Goal: Information Seeking & Learning: Learn about a topic

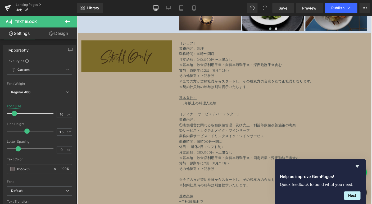
scroll to position [2999, 0]
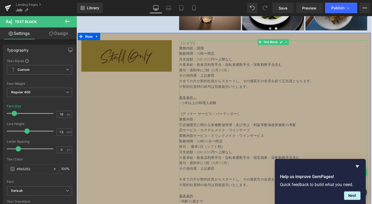
click at [212, 48] on p "［シェフ］" at bounding box center [288, 45] width 203 height 6
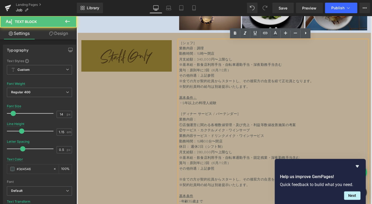
click at [217, 110] on p "・5年以上の料理人経験" at bounding box center [288, 113] width 203 height 12
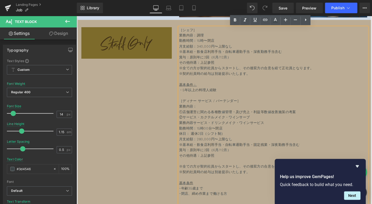
click at [217, 126] on p "②サービス・カクテルメイク・ワインサーブ" at bounding box center [288, 126] width 203 height 6
click at [221, 51] on p "月支給額：340,000円〜上限なし" at bounding box center [288, 49] width 203 height 6
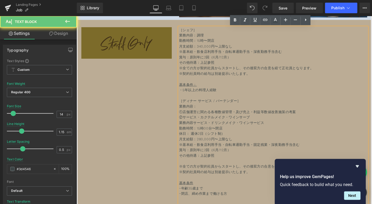
click at [212, 49] on p "月支給額：340,000円〜上限なし" at bounding box center [288, 49] width 203 height 6
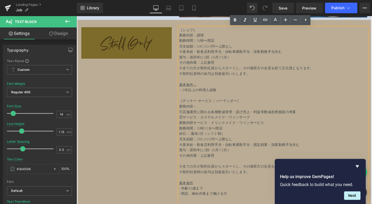
click at [256, 53] on span "※基本給・飲食店利用手当・自転車通勤手当・深夜勤務手当含む" at bounding box center [242, 54] width 111 height 4
click at [201, 49] on p "月支給額：340,000円〜上限なし" at bounding box center [288, 49] width 203 height 6
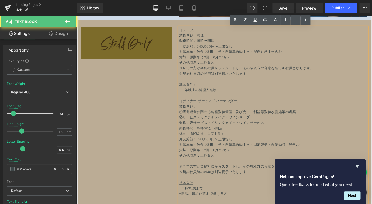
click at [213, 48] on p "月支給額：340,000円〜上限なし" at bounding box center [288, 49] width 203 height 6
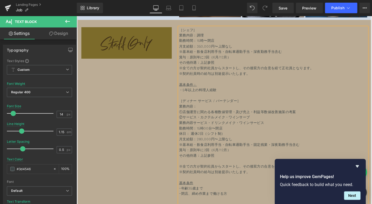
click at [234, 71] on span "※全ての方が契約社員からスタートし、その後双方の合意を経て正社員となります。" at bounding box center [260, 72] width 146 height 4
click at [249, 88] on p "基本条件：" at bounding box center [288, 90] width 203 height 6
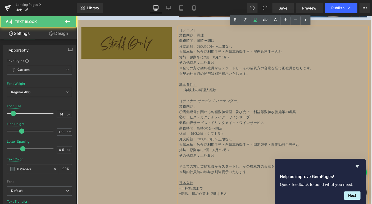
click at [163, 119] on div "Image ［シェフ］ 業務内容：調理 勤務時間：15時〜閉店 月支給額：350,000円〜上限なし ※基本給・飲食店利用手当・自転車通勤手当・深夜勤務手当含…" at bounding box center [236, 135] width 317 height 231
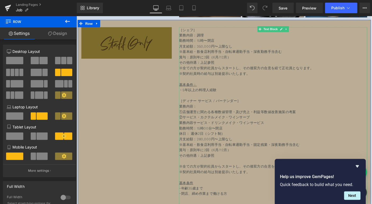
click at [247, 97] on p "・5年以上の料理人経験" at bounding box center [288, 99] width 203 height 12
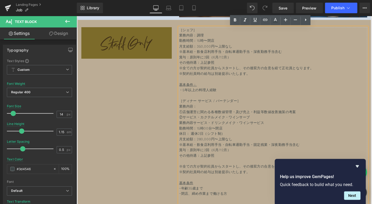
click at [351, 73] on p "※全ての方が契約社員からスタートし、その後双方の合意を経て正社員となります。" at bounding box center [288, 72] width 203 height 6
click at [271, 69] on p "その他待遇：上記参照" at bounding box center [288, 66] width 203 height 6
click at [223, 73] on span "※全ての方が契約社員からスタートし、その後双方の合意を経て正社員となります。" at bounding box center [260, 72] width 146 height 4
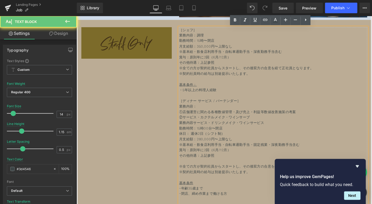
click at [266, 78] on p "※契約社員時の給与は別途提示いたします。" at bounding box center [288, 78] width 203 height 6
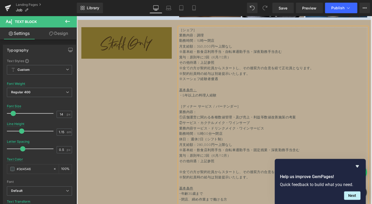
click at [190, 84] on span "※契約社員時の給与は別途提示いたします。 ※スーシェフ経験者優遇" at bounding box center [225, 81] width 77 height 10
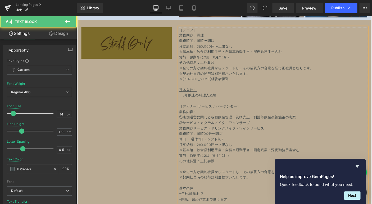
click at [211, 87] on p "※契約社員時の給与は別途提示いたします。 ※[PERSON_NAME]経験者優遇" at bounding box center [288, 81] width 203 height 12
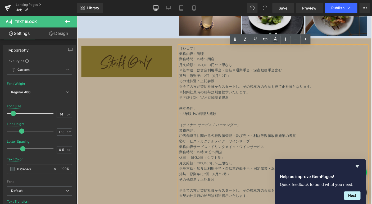
scroll to position [2992, 0]
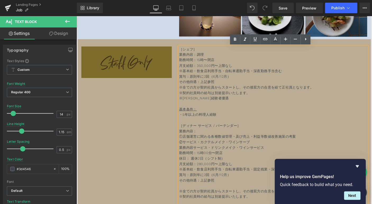
click at [177, 146] on div "Image ［シェフ］ 業務内容：調理 勤務時間：15時〜閉店 月支給額：350,000円〜上限なし ※基本給・飲食店利用手当・自転車通勤手当・深夜勤務手当含…" at bounding box center [236, 159] width 317 height 237
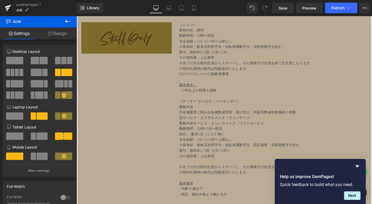
scroll to position [2991, 0]
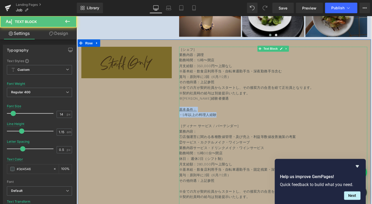
drag, startPoint x: 235, startPoint y: 125, endPoint x: 189, endPoint y: 118, distance: 47.1
click at [189, 118] on div "［シェフ］ 業務内容：調理 勤務時間：15時〜閉店 月支給額：350,000円〜上限なし ※基本給・飲食店利用手当・自転車通勤手当・深夜勤務手当含む 賞与：原…" at bounding box center [288, 155] width 203 height 213
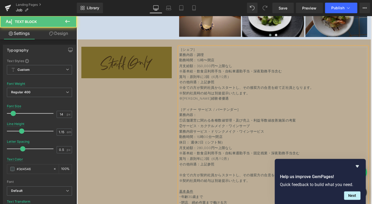
click at [219, 55] on p "［シェフ］" at bounding box center [288, 52] width 203 height 6
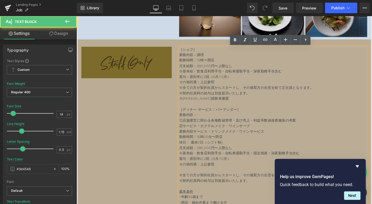
click at [212, 60] on p "業務内容：調理" at bounding box center [288, 58] width 203 height 6
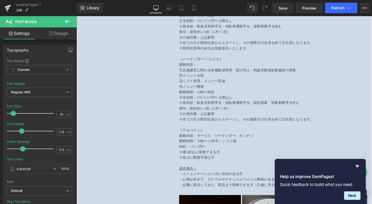
scroll to position [2649, 0]
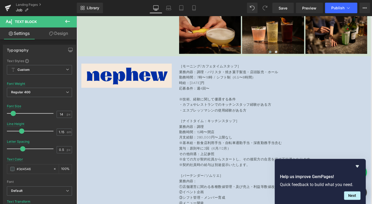
click at [340, 1] on div "Library Desktop Desktop Laptop Tablet Mobile Save Preview Publish Scheduled Vie…" at bounding box center [224, 8] width 295 height 16
click at [340, 6] on span "Publish" at bounding box center [337, 8] width 13 height 4
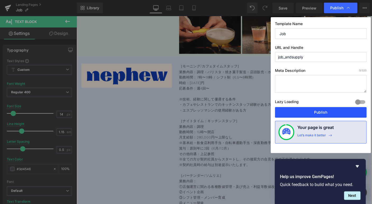
click at [316, 112] on button "Publish" at bounding box center [320, 112] width 91 height 11
